Goal: Task Accomplishment & Management: Use online tool/utility

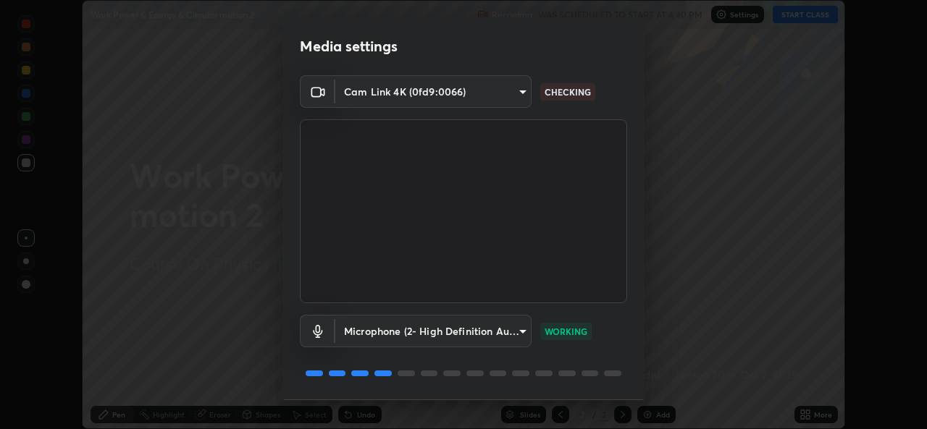
scroll to position [46, 0]
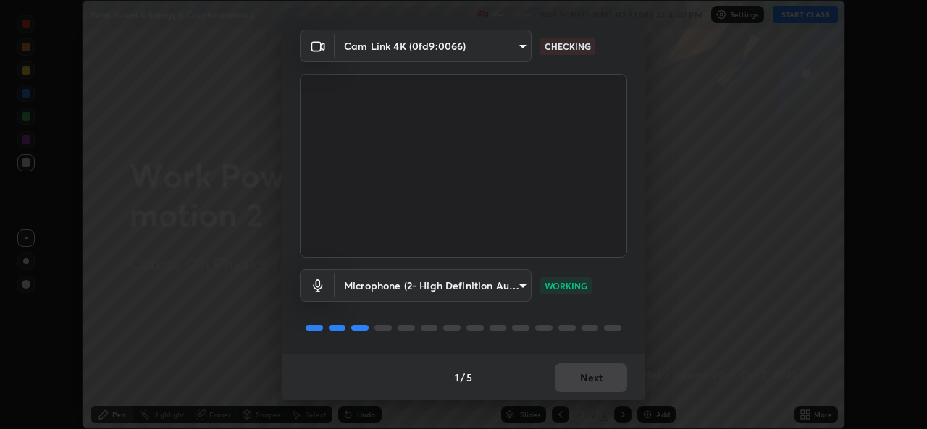
click at [583, 372] on div "1 / 5 Next" at bounding box center [463, 377] width 362 height 46
click at [579, 377] on div "1 / 5 Next" at bounding box center [463, 377] width 362 height 46
click at [573, 375] on div "1 / 5 Next" at bounding box center [463, 377] width 362 height 46
click at [571, 374] on div "1 / 5 Next" at bounding box center [463, 377] width 362 height 46
click at [567, 372] on div "1 / 5 Next" at bounding box center [463, 377] width 362 height 46
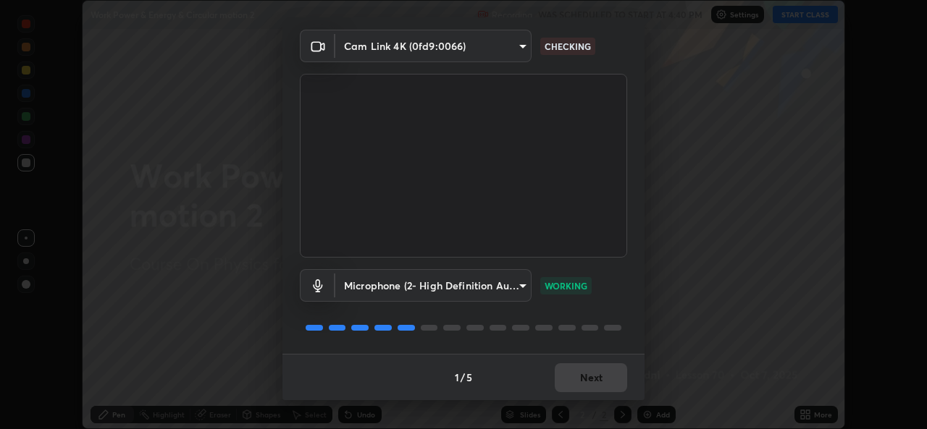
click at [568, 368] on div "1 / 5 Next" at bounding box center [463, 377] width 362 height 46
click at [576, 369] on div "1 / 5 Next" at bounding box center [463, 377] width 362 height 46
click at [561, 385] on div "1 / 5 Next" at bounding box center [463, 377] width 362 height 46
click at [555, 381] on div "1 / 5 Next" at bounding box center [463, 377] width 362 height 46
click at [552, 380] on div "1 / 5 Next" at bounding box center [463, 377] width 362 height 46
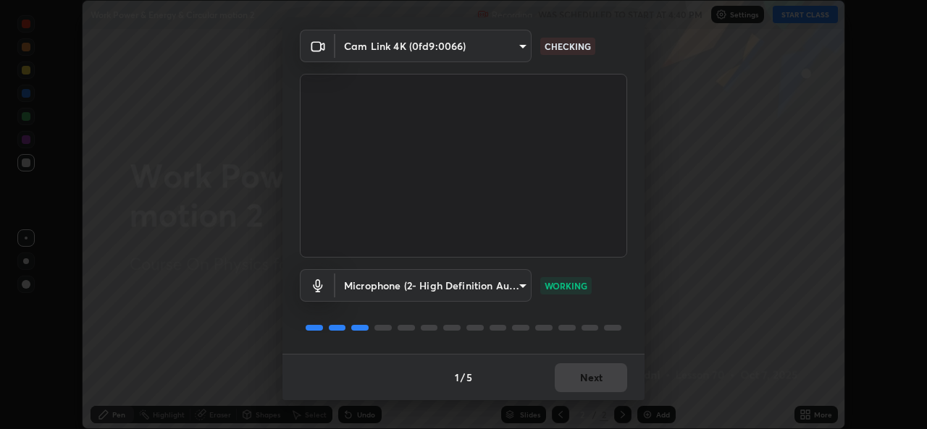
click at [556, 384] on div "1 / 5 Next" at bounding box center [463, 377] width 362 height 46
click at [564, 385] on button "Next" at bounding box center [591, 378] width 72 height 29
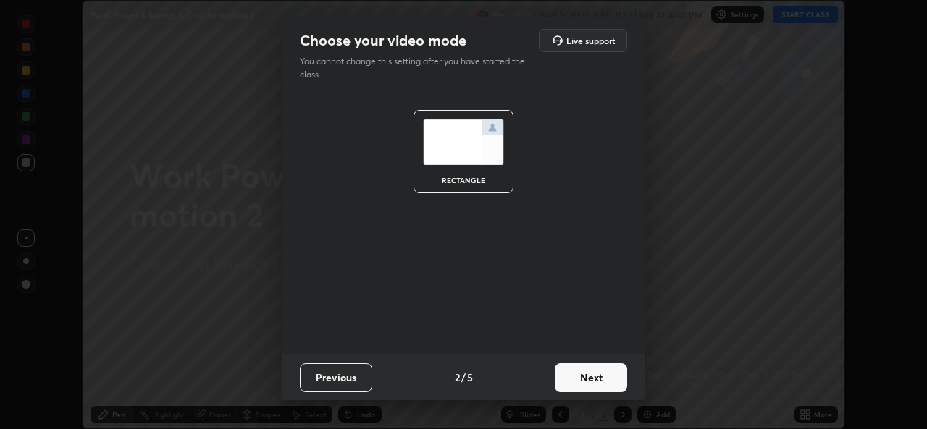
scroll to position [0, 0]
click at [563, 385] on button "Next" at bounding box center [591, 378] width 72 height 29
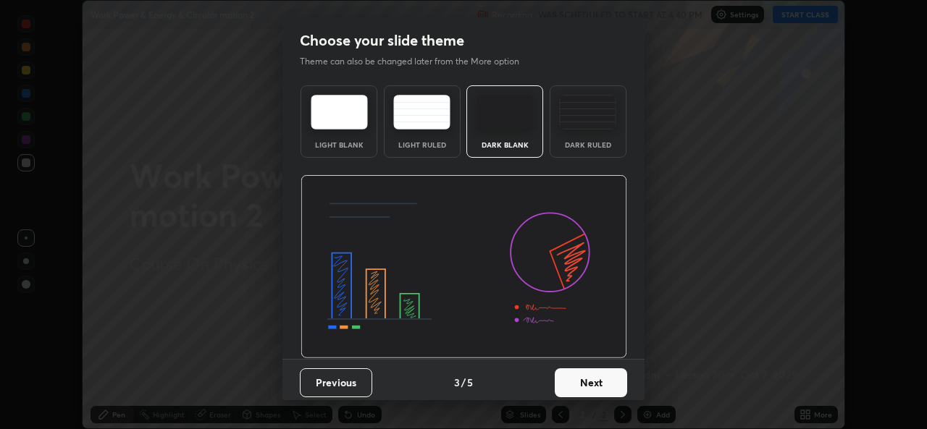
click at [582, 374] on button "Next" at bounding box center [591, 383] width 72 height 29
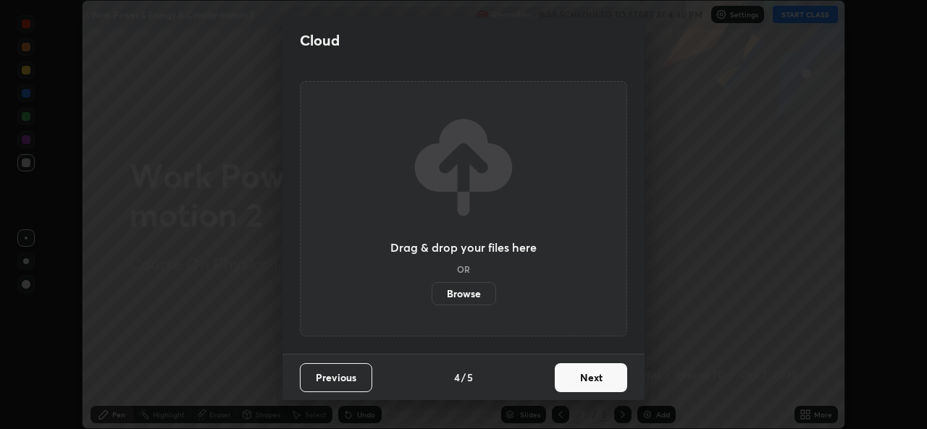
click at [475, 288] on label "Browse" at bounding box center [464, 293] width 64 height 23
click at [432, 288] on input "Browse" at bounding box center [432, 293] width 0 height 23
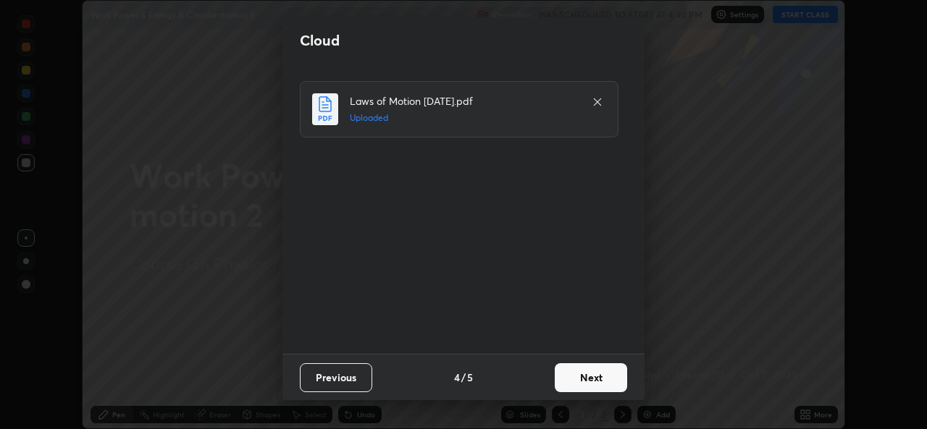
click at [586, 380] on button "Next" at bounding box center [591, 378] width 72 height 29
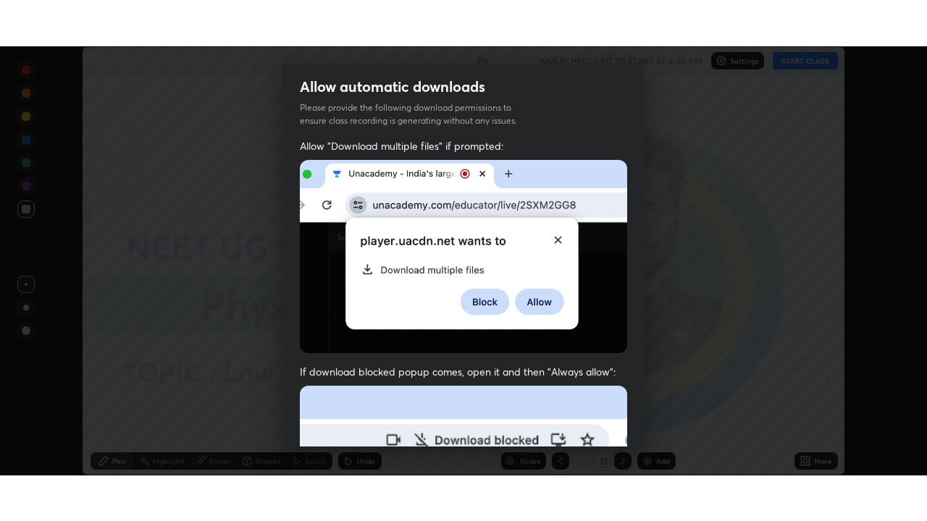
scroll to position [341, 0]
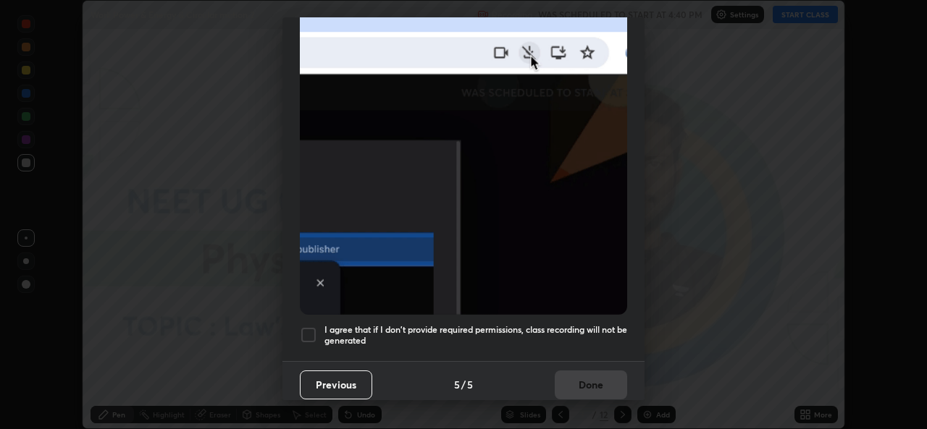
click at [469, 338] on h5 "I agree that if I don't provide required permissions, class recording will not …" at bounding box center [475, 335] width 303 height 22
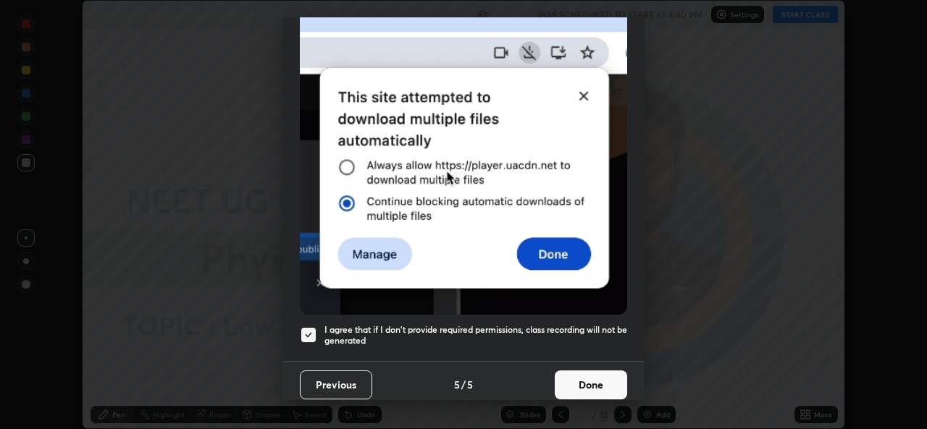
click at [558, 392] on button "Done" at bounding box center [591, 385] width 72 height 29
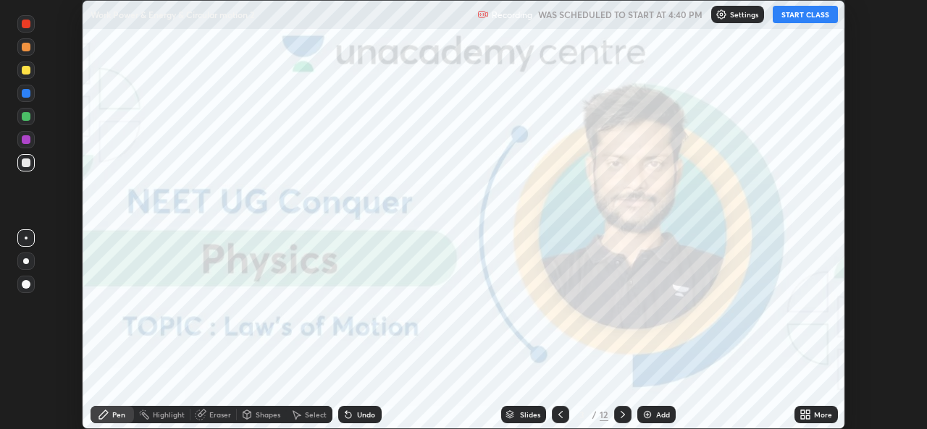
click at [807, 411] on icon at bounding box center [808, 413] width 4 height 4
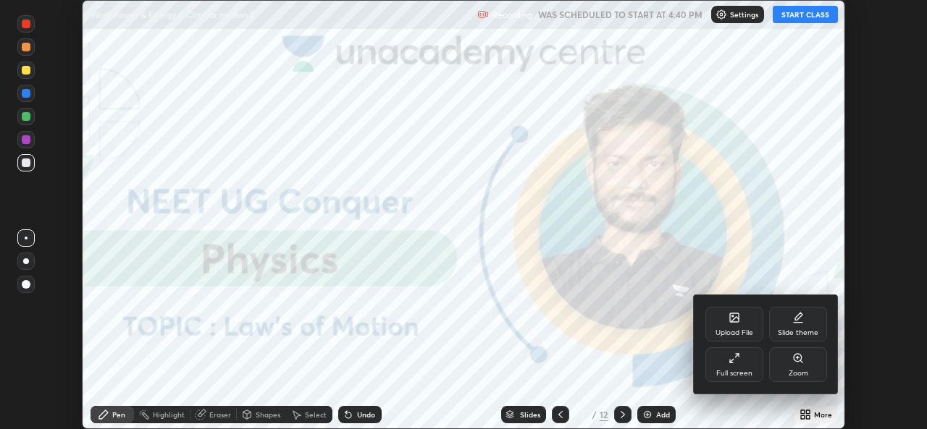
click at [726, 349] on div "Full screen" at bounding box center [734, 365] width 58 height 35
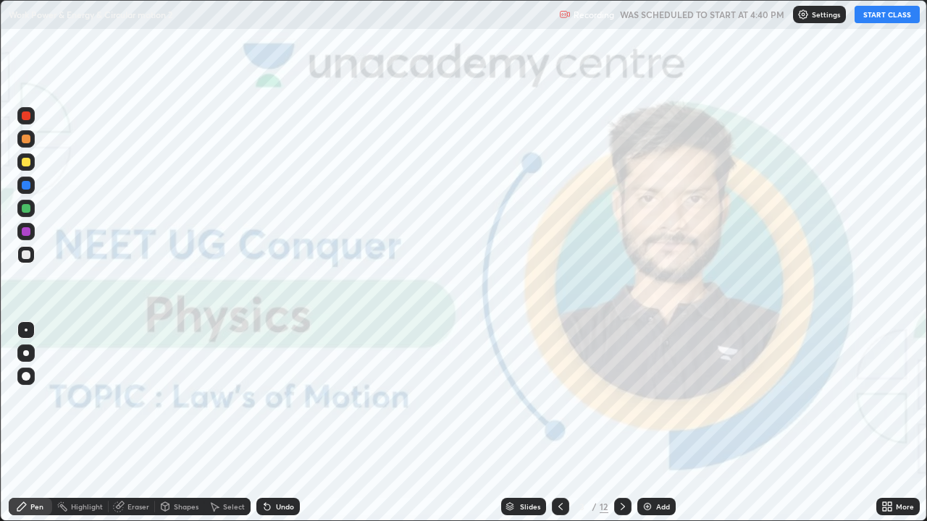
scroll to position [521, 927]
click at [884, 13] on button "START CLASS" at bounding box center [887, 14] width 65 height 17
click at [520, 429] on div "Slides" at bounding box center [530, 506] width 20 height 7
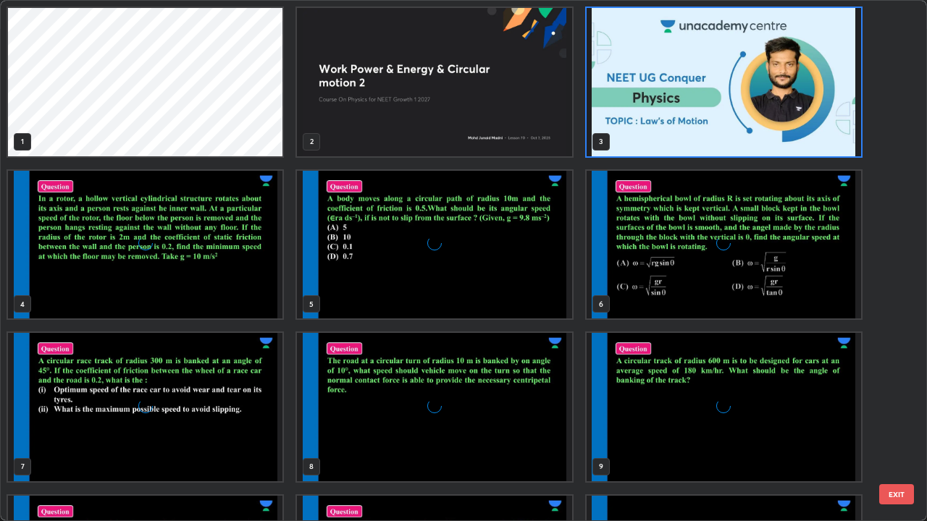
scroll to position [516, 918]
click at [671, 129] on img "grid" at bounding box center [724, 82] width 274 height 148
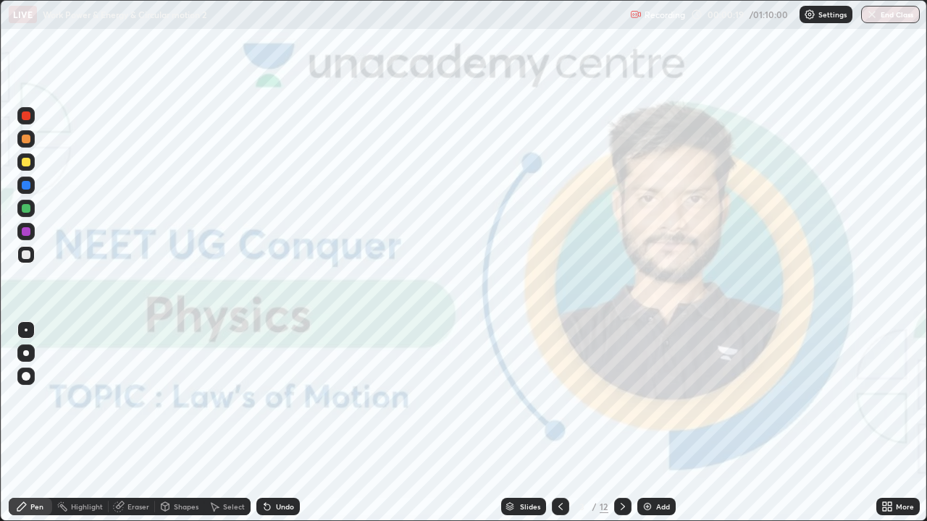
click at [653, 429] on div "Add" at bounding box center [656, 506] width 38 height 17
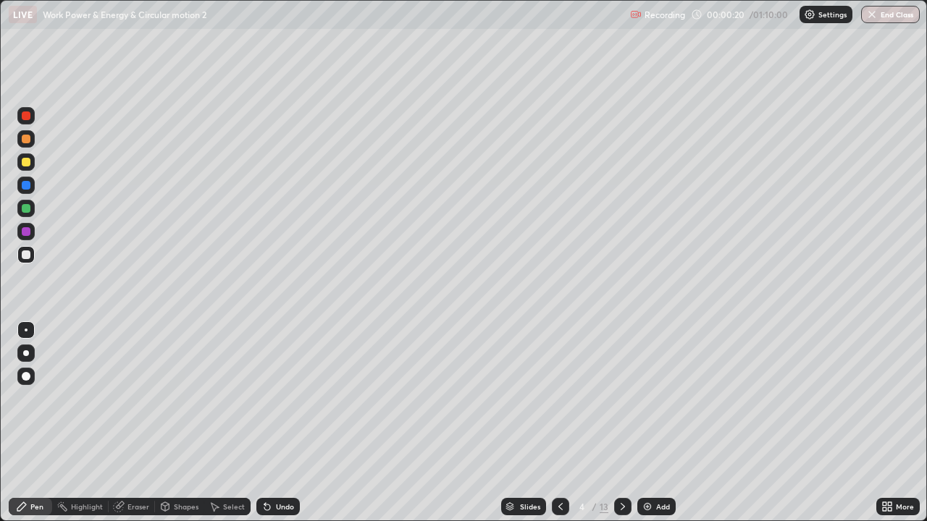
click at [25, 353] on div at bounding box center [26, 354] width 6 height 6
click at [26, 253] on div at bounding box center [26, 255] width 9 height 9
click at [26, 230] on div at bounding box center [26, 231] width 9 height 9
click at [22, 232] on div at bounding box center [26, 231] width 9 height 9
click at [26, 256] on div at bounding box center [26, 255] width 9 height 9
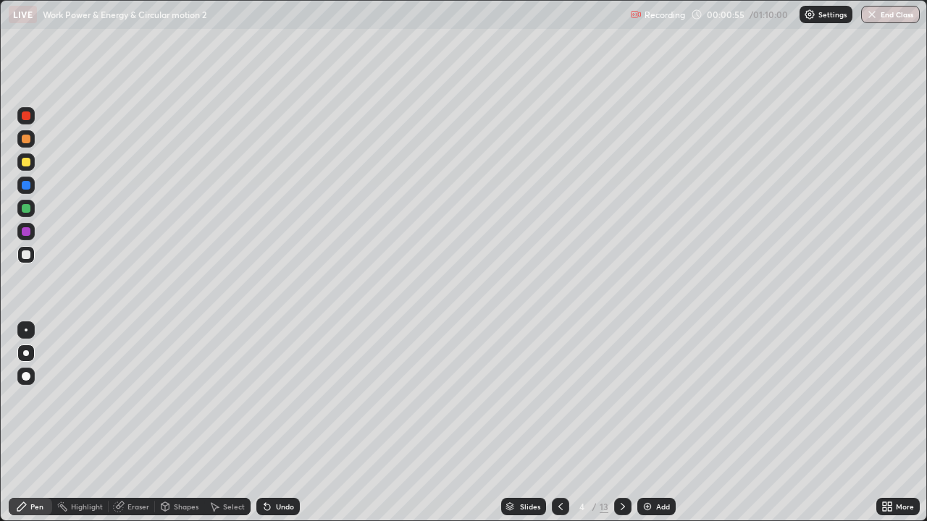
click at [30, 208] on div at bounding box center [26, 208] width 9 height 9
click at [125, 429] on div "Eraser" at bounding box center [132, 506] width 46 height 17
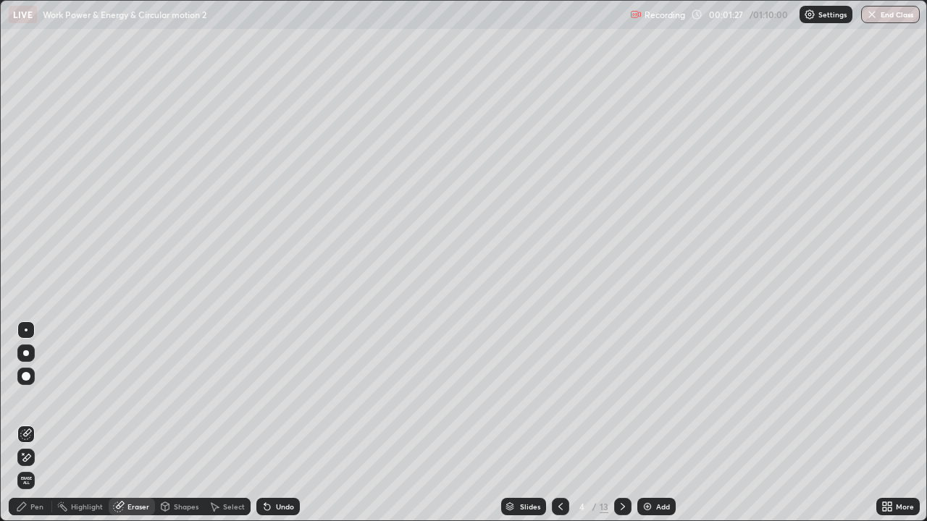
click at [29, 429] on div "Pen" at bounding box center [30, 506] width 43 height 17
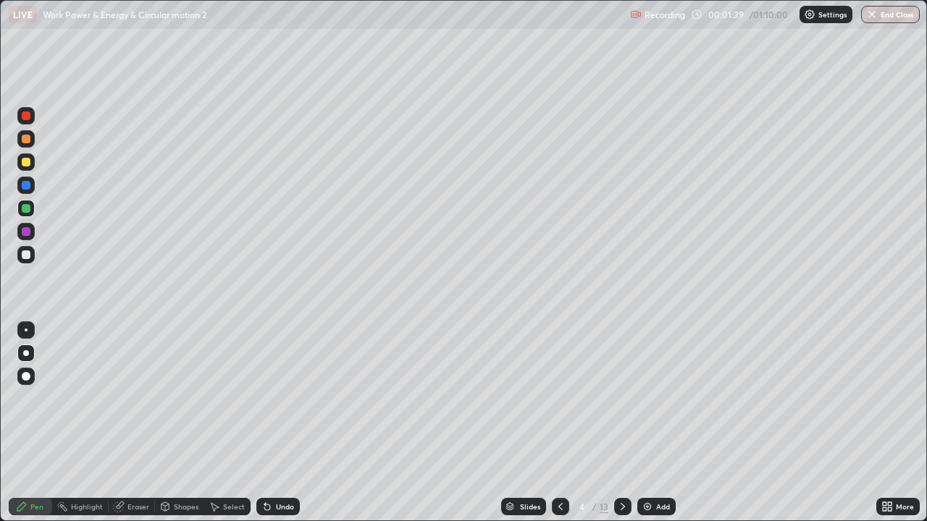
click at [25, 231] on div at bounding box center [26, 231] width 9 height 9
click at [25, 160] on div at bounding box center [26, 162] width 9 height 9
click at [646, 429] on img at bounding box center [648, 507] width 12 height 12
click at [559, 429] on icon at bounding box center [561, 507] width 12 height 12
click at [644, 429] on img at bounding box center [648, 507] width 12 height 12
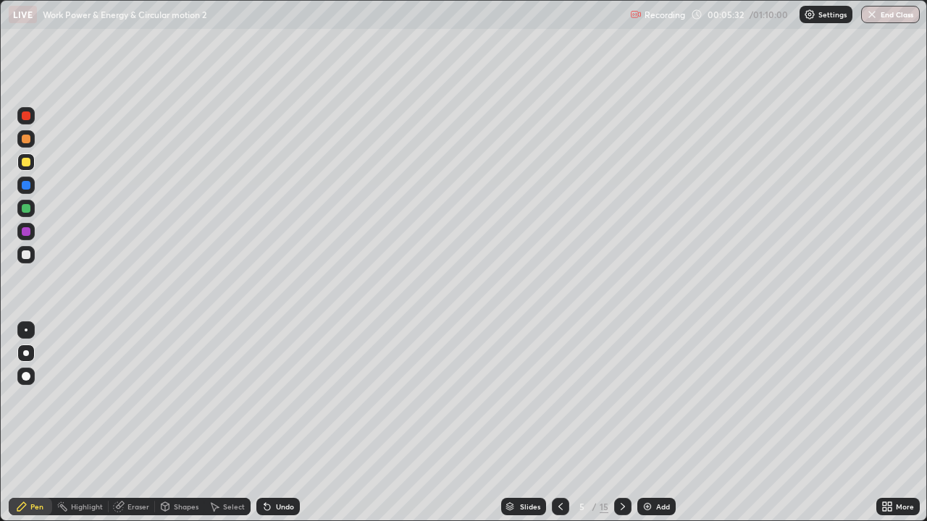
click at [28, 256] on div at bounding box center [26, 255] width 9 height 9
click at [28, 157] on div at bounding box center [25, 162] width 17 height 17
click at [622, 429] on icon at bounding box center [623, 507] width 12 height 12
click at [27, 182] on div at bounding box center [26, 185] width 9 height 9
click at [25, 206] on div at bounding box center [26, 208] width 9 height 9
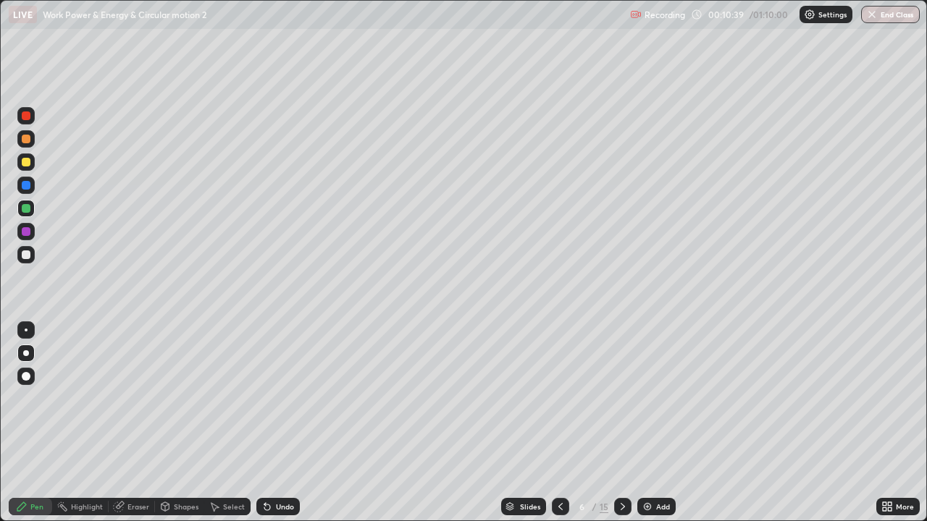
click at [24, 253] on div at bounding box center [26, 255] width 9 height 9
click at [132, 429] on div "Eraser" at bounding box center [138, 506] width 22 height 7
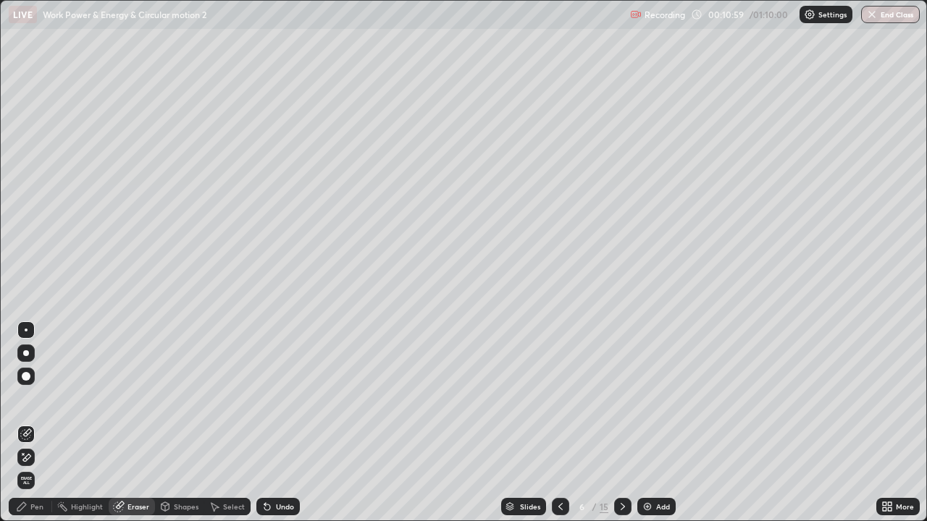
click at [31, 429] on div "Pen" at bounding box center [36, 506] width 13 height 7
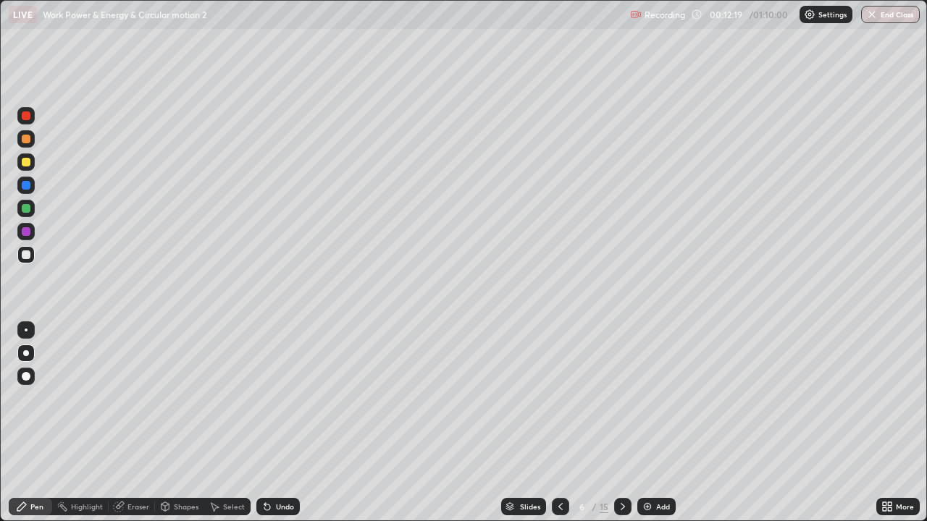
click at [25, 231] on div at bounding box center [26, 231] width 9 height 9
click at [135, 429] on div "Eraser" at bounding box center [138, 506] width 22 height 7
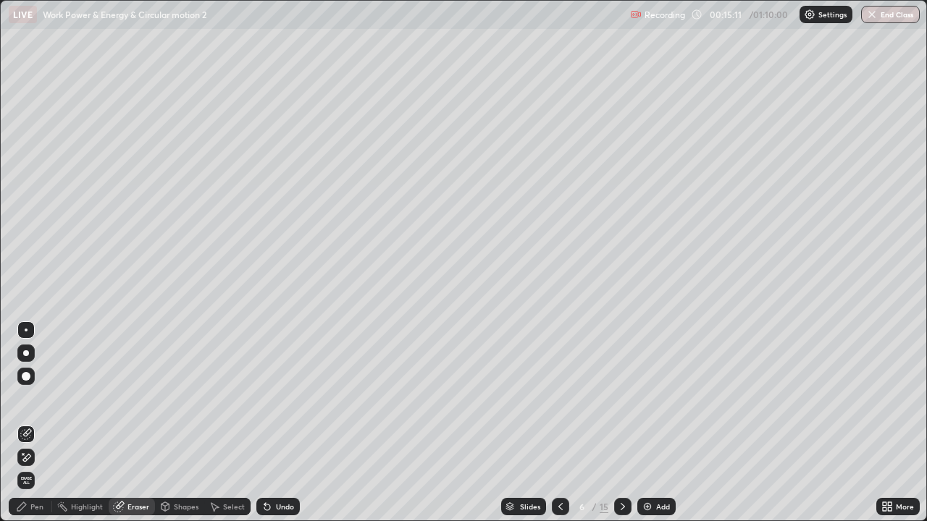
click at [35, 429] on div "Pen" at bounding box center [36, 506] width 13 height 7
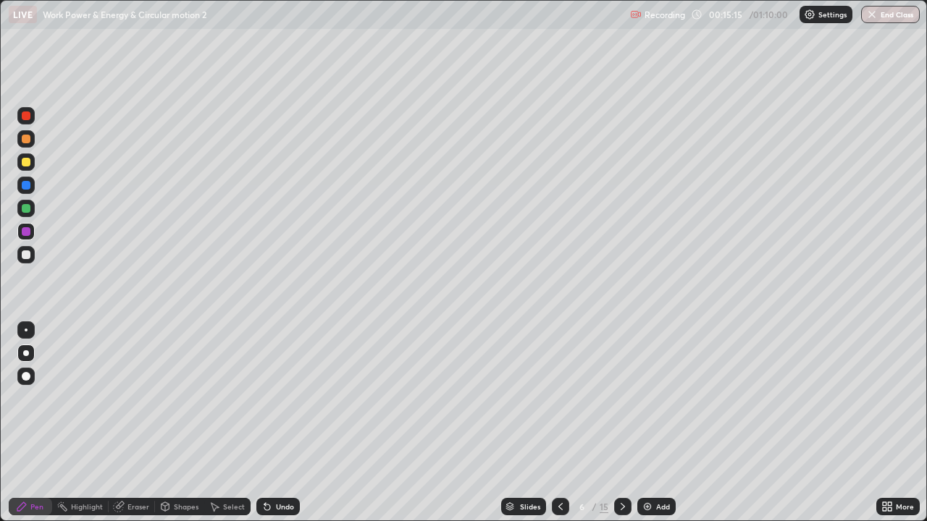
click at [130, 429] on div "Eraser" at bounding box center [138, 506] width 22 height 7
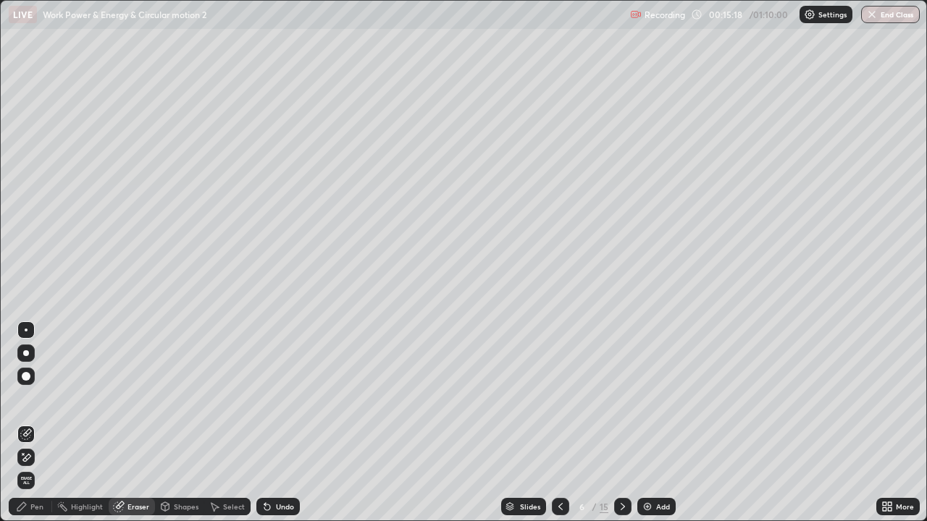
click at [32, 429] on div "Pen" at bounding box center [36, 506] width 13 height 7
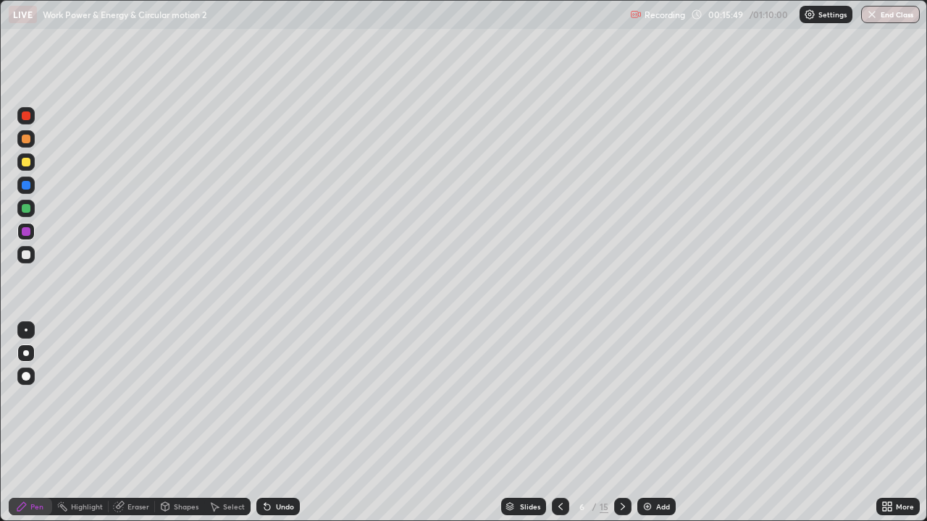
click at [135, 429] on div "Eraser" at bounding box center [138, 506] width 22 height 7
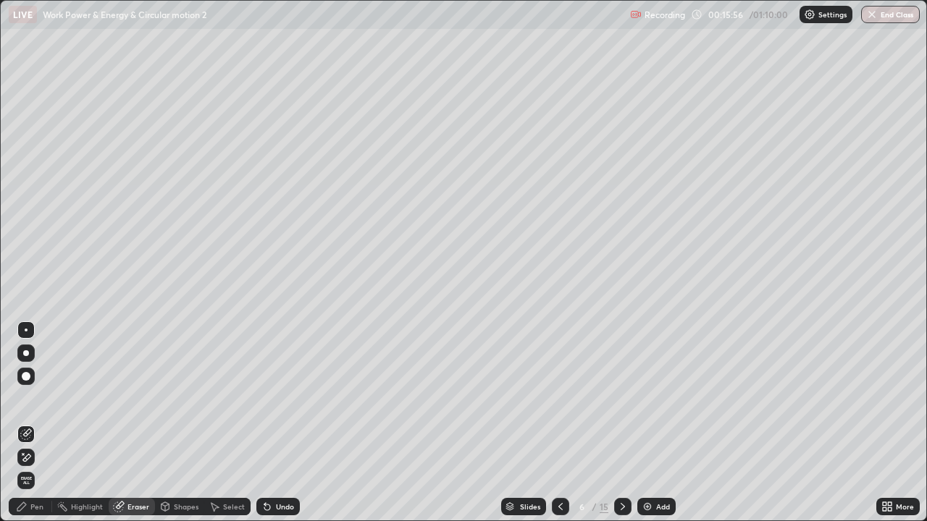
click at [33, 429] on div "Pen" at bounding box center [36, 506] width 13 height 7
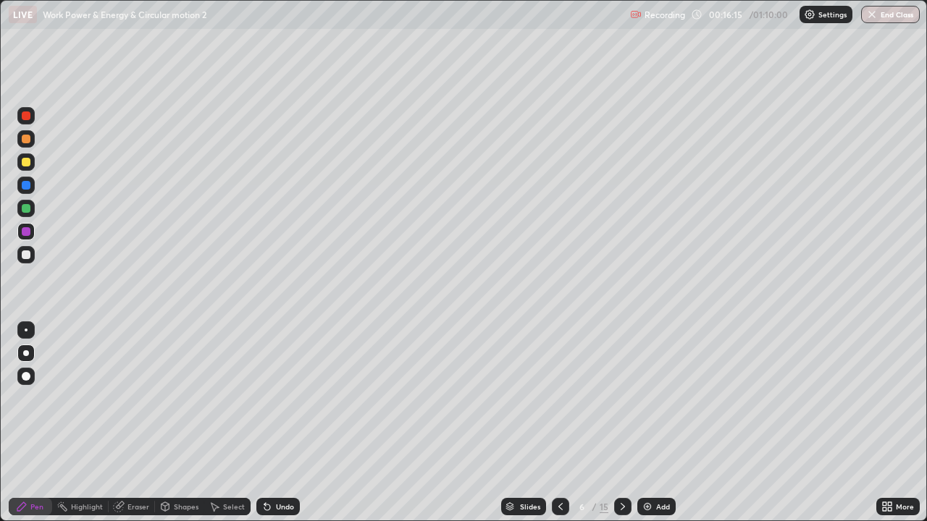
click at [138, 429] on div "Eraser" at bounding box center [132, 506] width 46 height 17
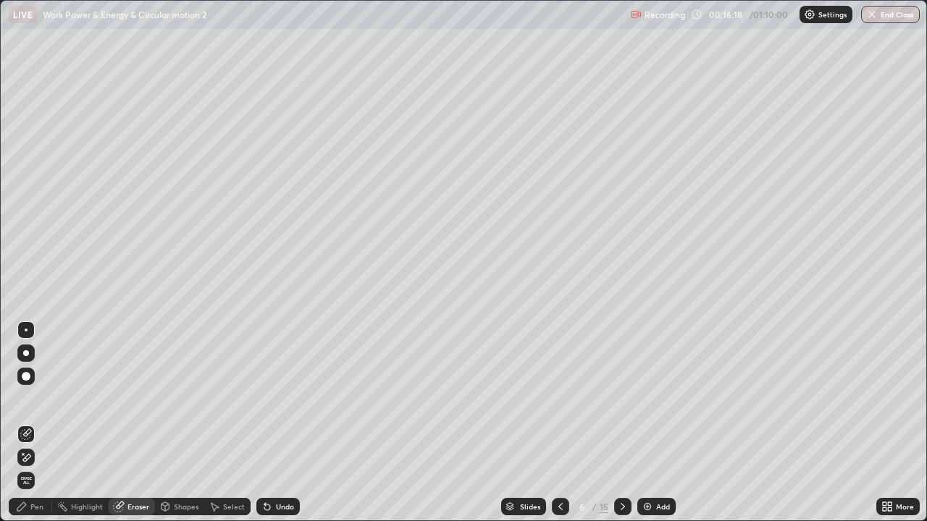
click at [34, 429] on div "Pen" at bounding box center [30, 506] width 43 height 17
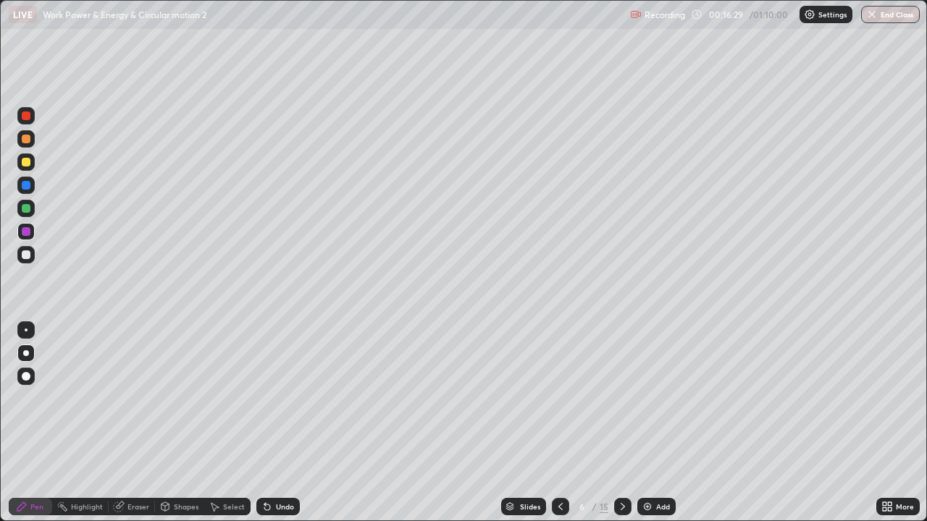
click at [128, 429] on div "Eraser" at bounding box center [132, 506] width 46 height 17
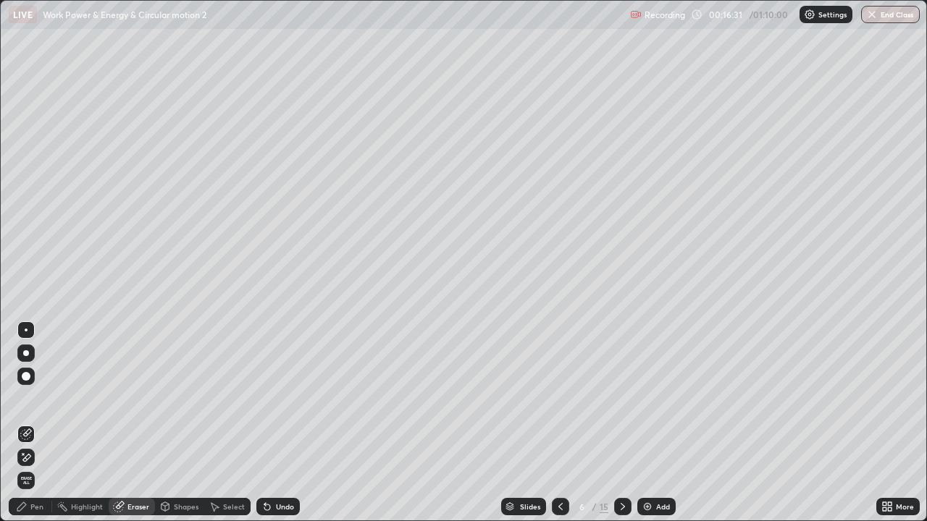
click at [31, 429] on div "Pen" at bounding box center [36, 506] width 13 height 7
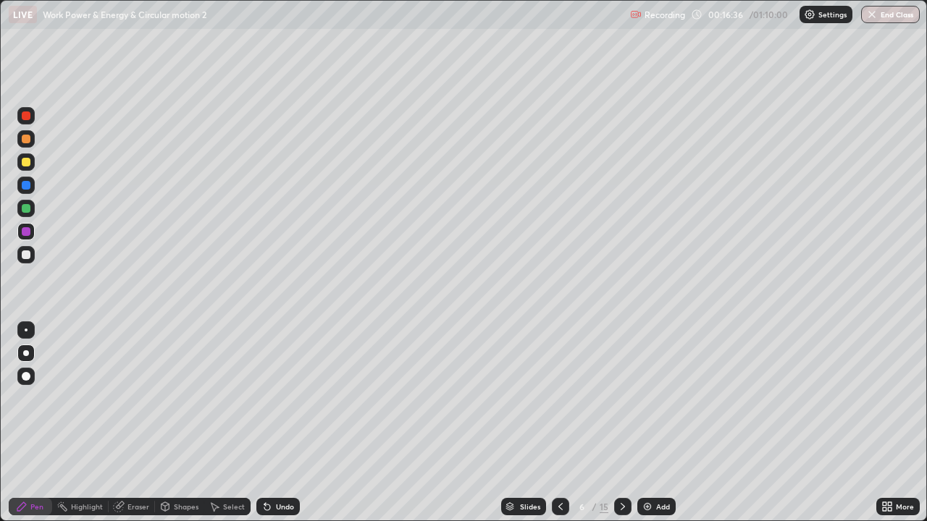
click at [130, 429] on div "Eraser" at bounding box center [138, 506] width 22 height 7
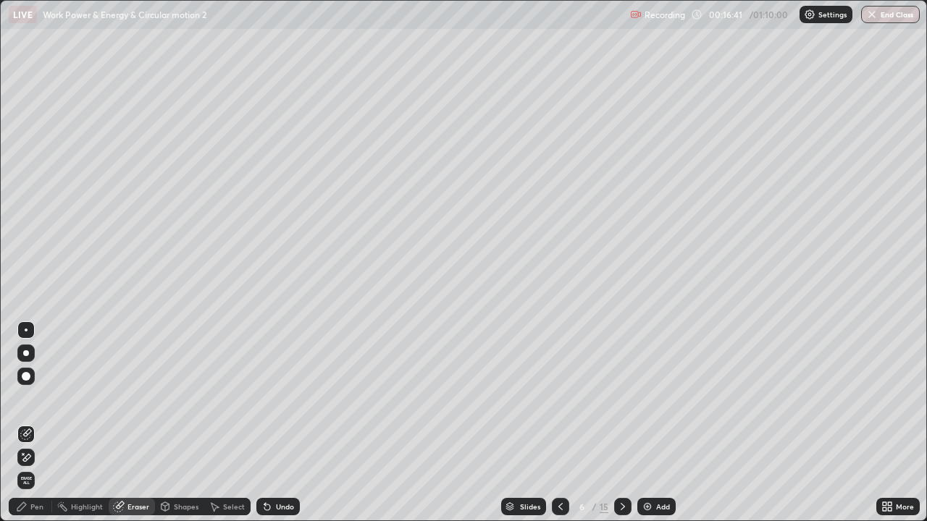
click at [40, 429] on div "Pen" at bounding box center [30, 506] width 43 height 17
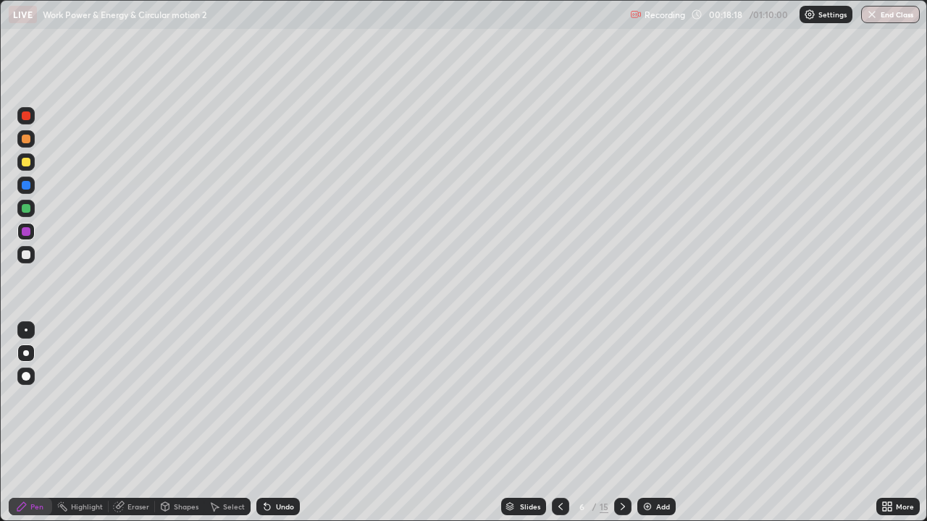
click at [646, 429] on img at bounding box center [648, 507] width 12 height 12
click at [28, 256] on div at bounding box center [26, 255] width 9 height 9
click at [25, 138] on div at bounding box center [26, 139] width 9 height 9
click at [29, 255] on div at bounding box center [26, 255] width 9 height 9
click at [25, 140] on div at bounding box center [26, 139] width 9 height 9
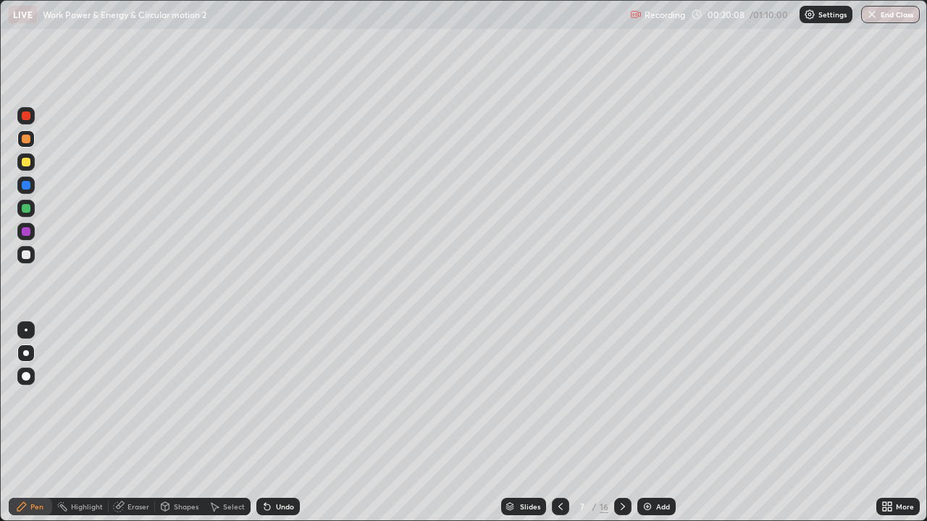
click at [29, 254] on div at bounding box center [26, 255] width 9 height 9
click at [27, 114] on div at bounding box center [26, 116] width 9 height 9
click at [28, 137] on div at bounding box center [26, 139] width 9 height 9
click at [28, 208] on div at bounding box center [26, 208] width 9 height 9
click at [24, 257] on div at bounding box center [26, 255] width 9 height 9
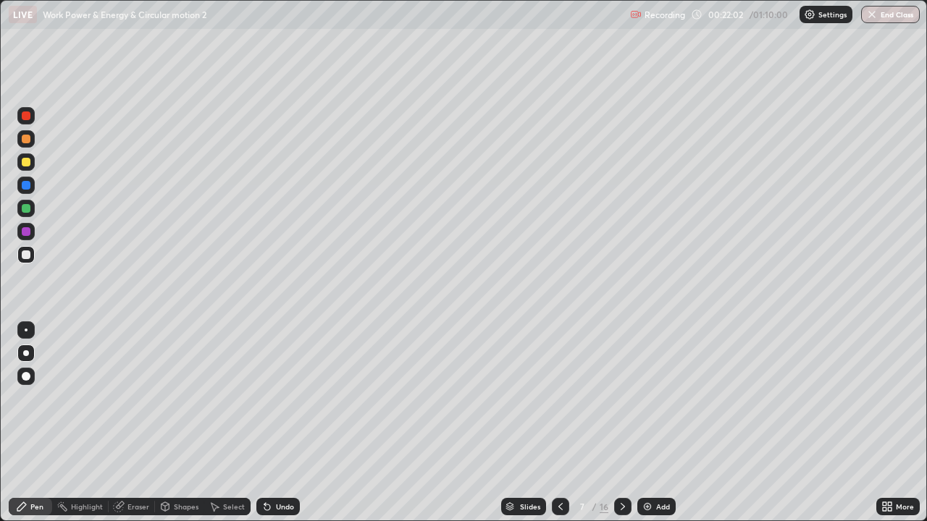
click at [25, 163] on div at bounding box center [26, 162] width 9 height 9
click at [642, 429] on img at bounding box center [648, 507] width 12 height 12
click at [127, 429] on div "Eraser" at bounding box center [138, 506] width 22 height 7
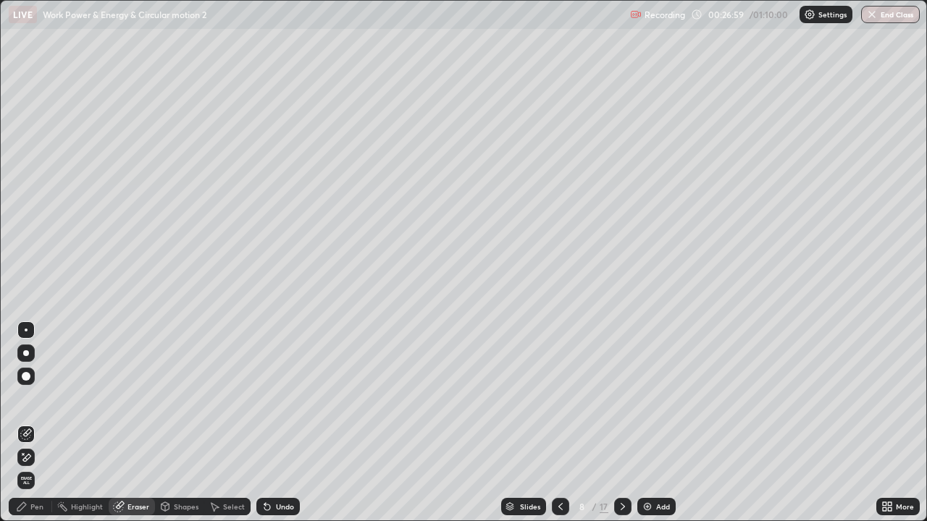
click at [32, 429] on div "Pen" at bounding box center [36, 506] width 13 height 7
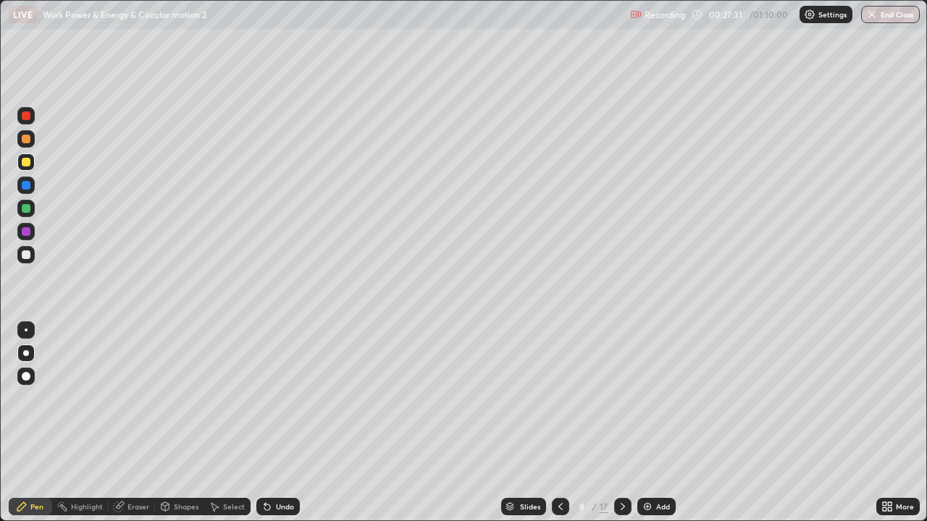
click at [27, 186] on div at bounding box center [26, 185] width 9 height 9
click at [645, 429] on img at bounding box center [648, 507] width 12 height 12
click at [27, 185] on div at bounding box center [26, 185] width 9 height 9
click at [27, 206] on div at bounding box center [26, 208] width 9 height 9
click at [27, 161] on div at bounding box center [26, 162] width 9 height 9
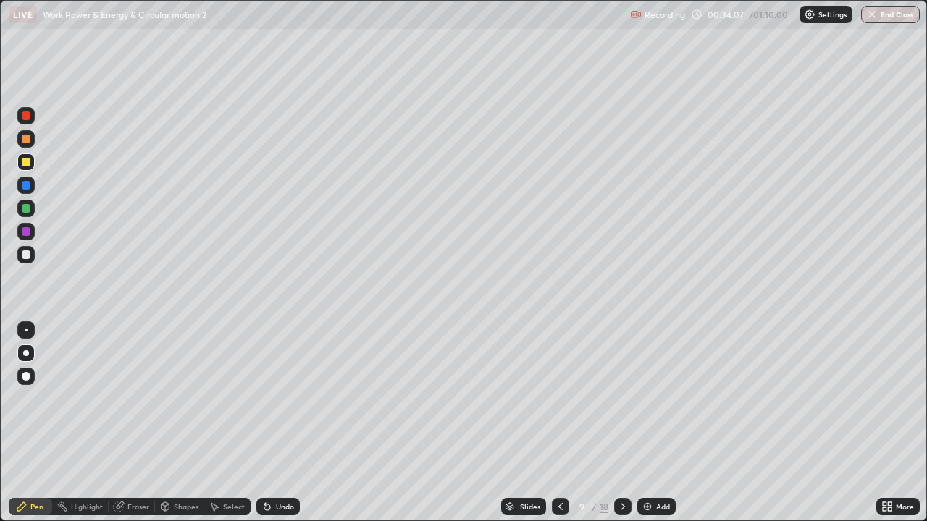
click at [25, 186] on div at bounding box center [26, 185] width 9 height 9
click at [26, 163] on div at bounding box center [26, 162] width 9 height 9
click at [557, 429] on icon at bounding box center [561, 507] width 12 height 12
click at [621, 429] on icon at bounding box center [623, 506] width 4 height 7
click at [22, 115] on div at bounding box center [26, 116] width 9 height 9
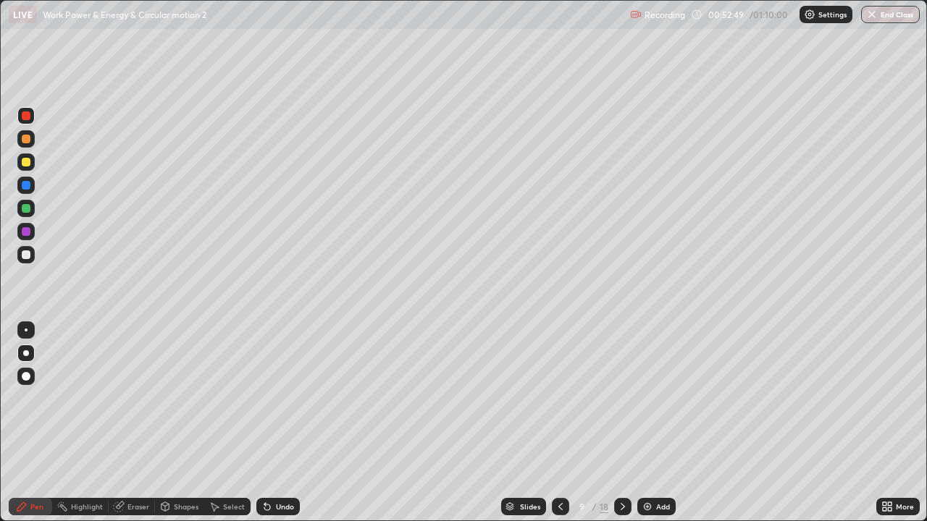
click at [524, 429] on div "Slides" at bounding box center [530, 506] width 20 height 7
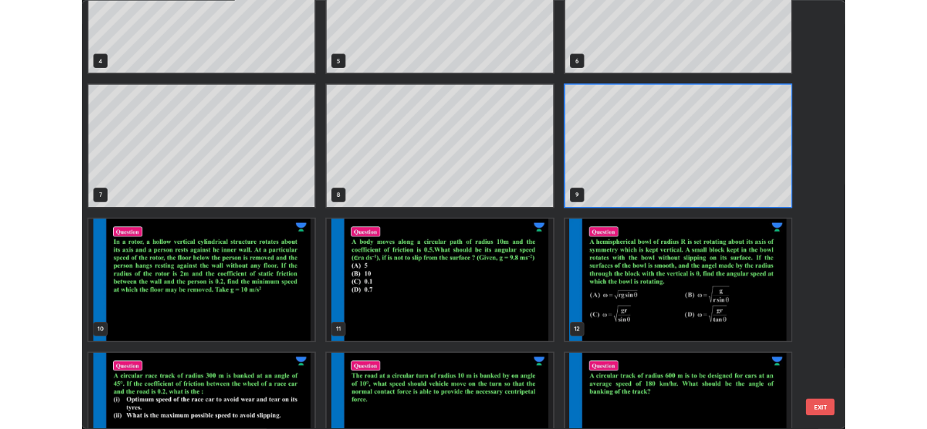
scroll to position [226, 0]
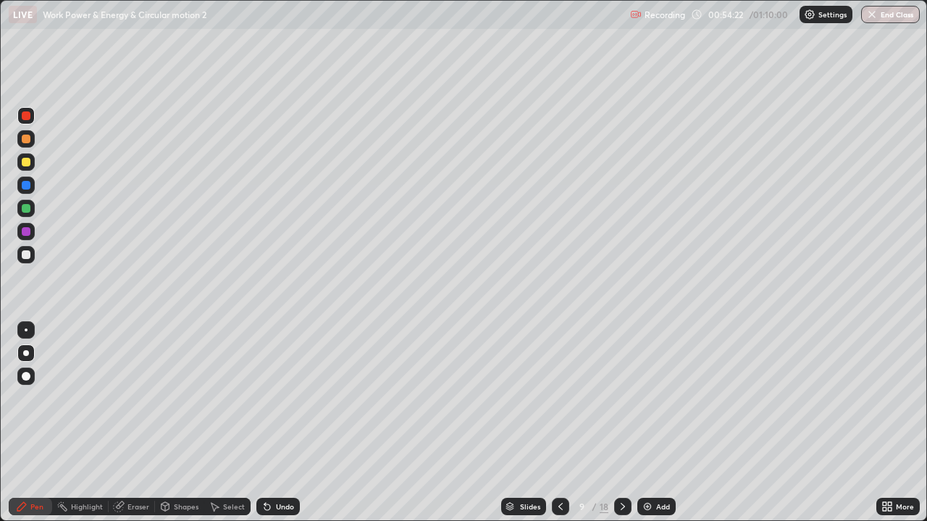
click at [646, 429] on img at bounding box center [648, 507] width 12 height 12
click at [29, 210] on div at bounding box center [26, 208] width 9 height 9
click at [558, 429] on icon at bounding box center [561, 507] width 12 height 12
click at [619, 429] on icon at bounding box center [623, 507] width 12 height 12
click at [645, 429] on img at bounding box center [648, 507] width 12 height 12
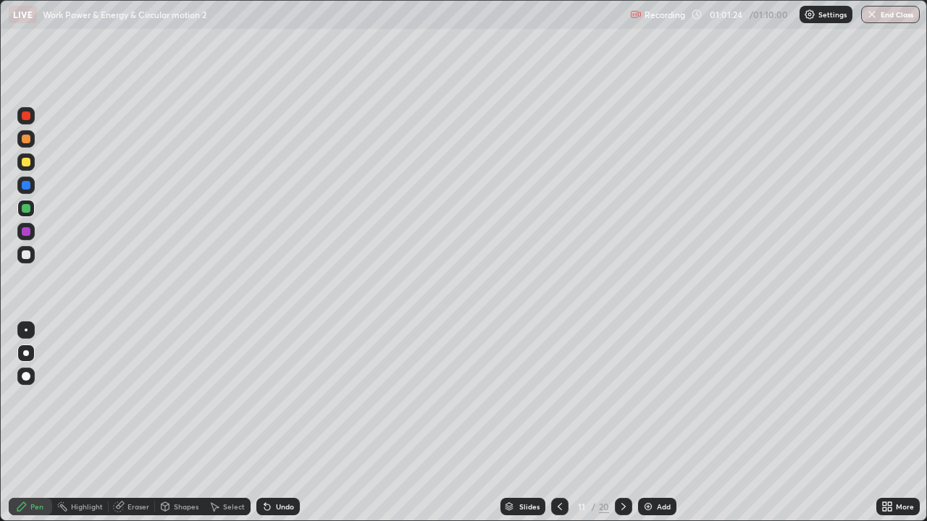
click at [29, 234] on div at bounding box center [26, 231] width 9 height 9
click at [26, 161] on div at bounding box center [26, 162] width 9 height 9
click at [25, 229] on div at bounding box center [26, 231] width 9 height 9
click at [25, 185] on div at bounding box center [26, 185] width 9 height 9
click at [27, 160] on div at bounding box center [26, 162] width 9 height 9
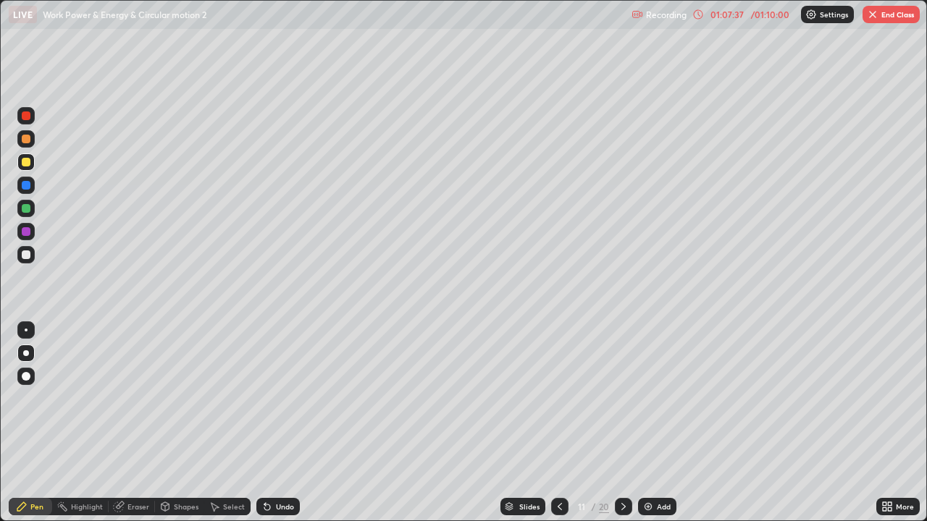
click at [881, 11] on button "End Class" at bounding box center [891, 14] width 57 height 17
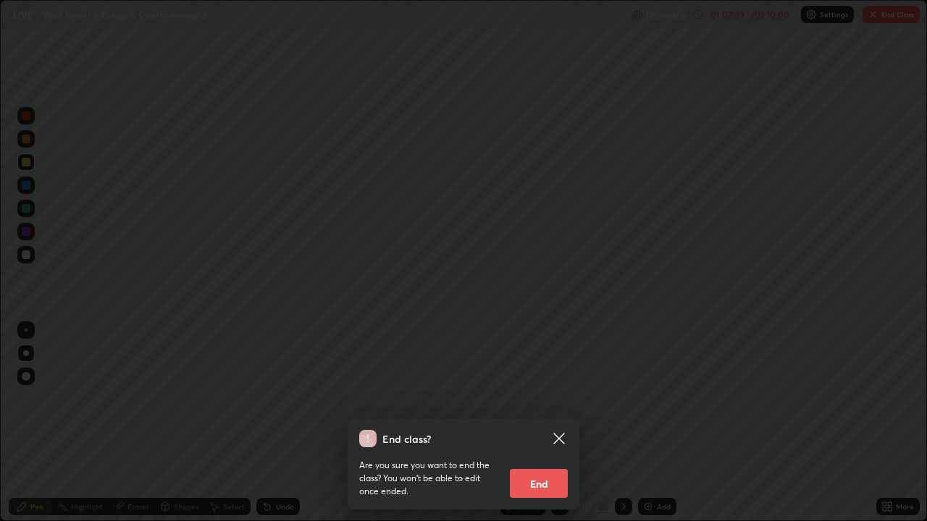
click at [739, 387] on div "End class? Are you sure you want to end the class? You won’t be able to edit on…" at bounding box center [463, 260] width 927 height 521
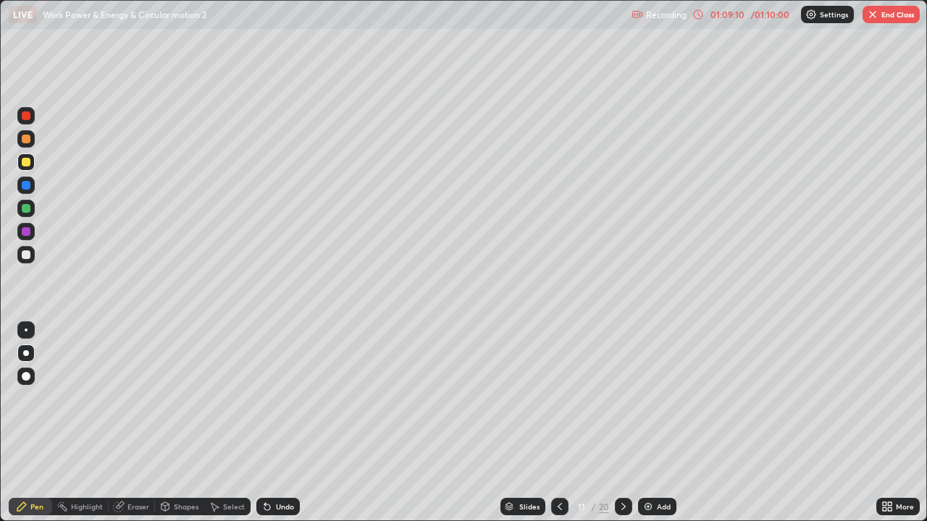
click at [879, 12] on button "End Class" at bounding box center [891, 14] width 57 height 17
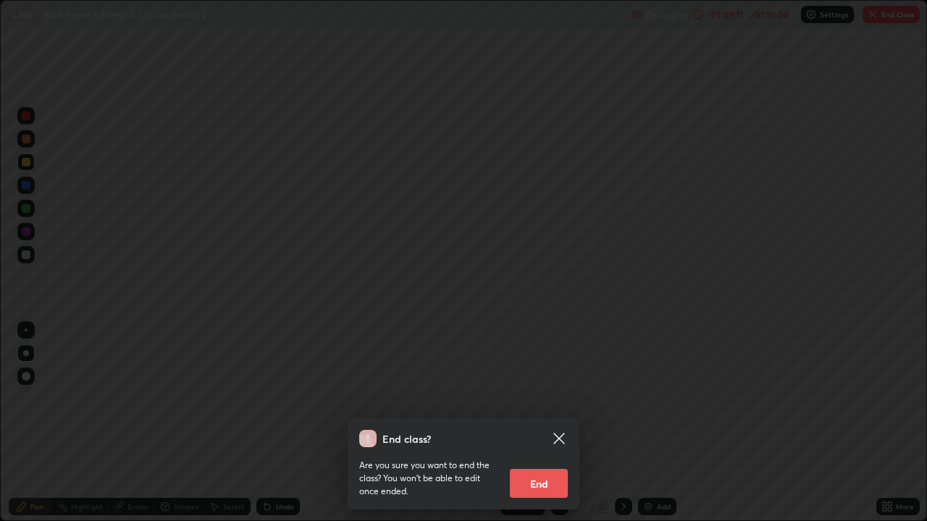
click at [537, 429] on button "End" at bounding box center [539, 483] width 58 height 29
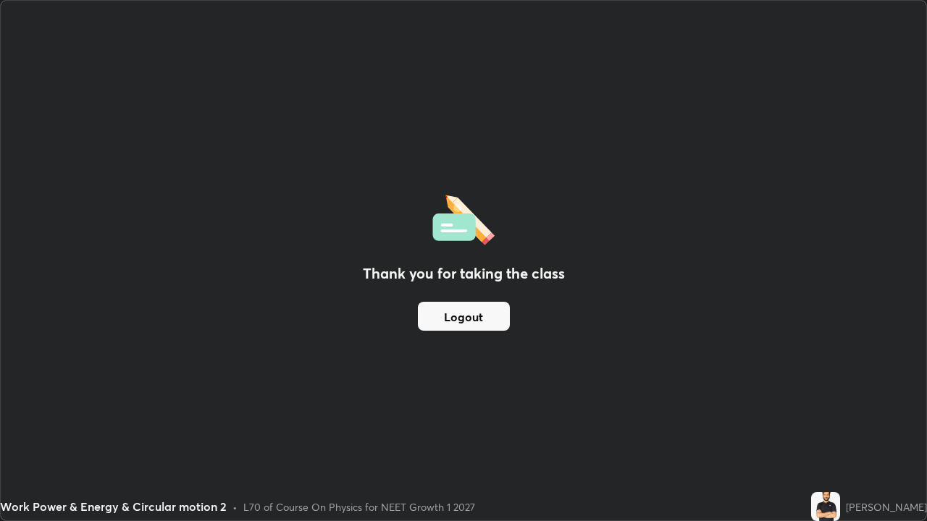
click at [474, 320] on button "Logout" at bounding box center [464, 316] width 92 height 29
click at [445, 320] on button "Logout" at bounding box center [464, 316] width 92 height 29
click at [449, 321] on button "Logout" at bounding box center [464, 316] width 92 height 29
click at [453, 317] on button "Logout" at bounding box center [464, 316] width 92 height 29
click at [463, 328] on button "Logout" at bounding box center [464, 316] width 92 height 29
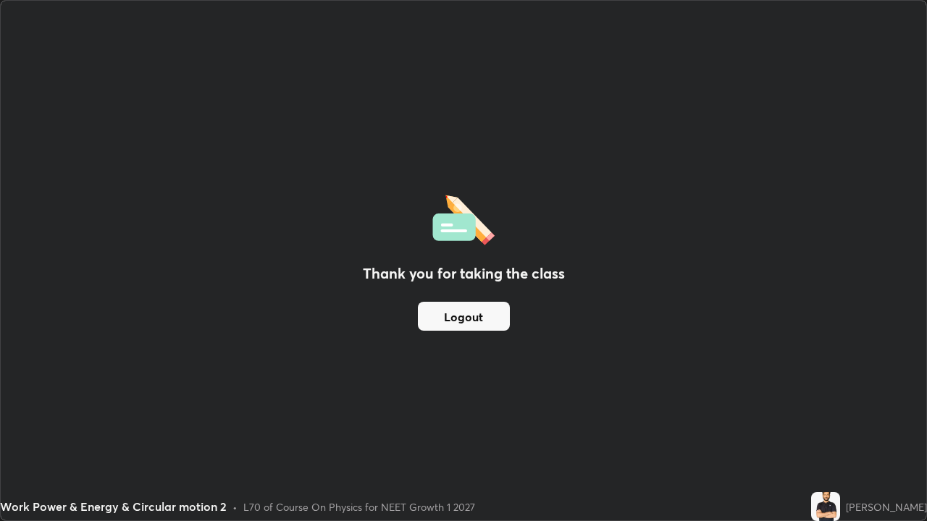
click at [464, 319] on button "Logout" at bounding box center [464, 316] width 92 height 29
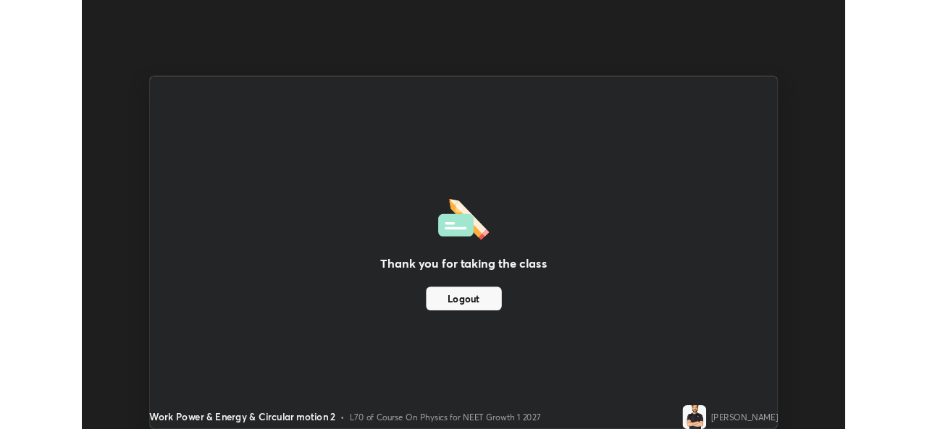
scroll to position [71989, 71491]
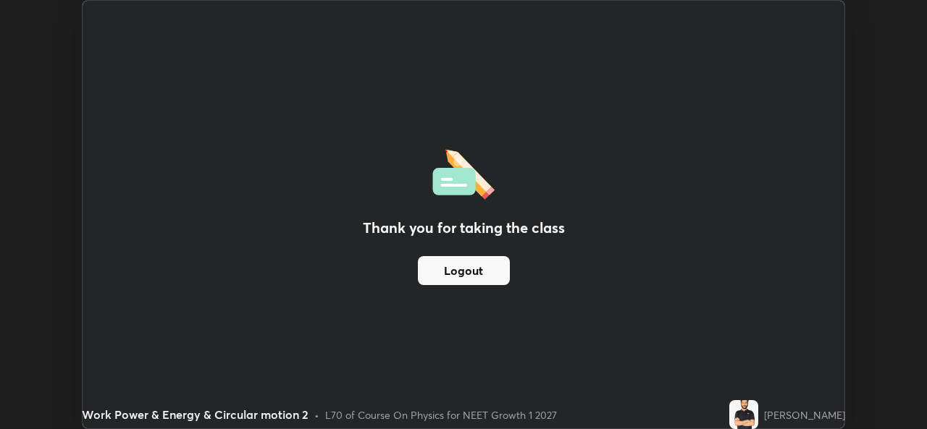
click at [461, 259] on button "Logout" at bounding box center [464, 270] width 92 height 29
click at [454, 271] on button "Logout" at bounding box center [464, 270] width 92 height 29
click at [454, 272] on button "Logout" at bounding box center [464, 270] width 92 height 29
click at [455, 269] on button "Logout" at bounding box center [464, 270] width 92 height 29
